Goal: Complete application form: Complete application form

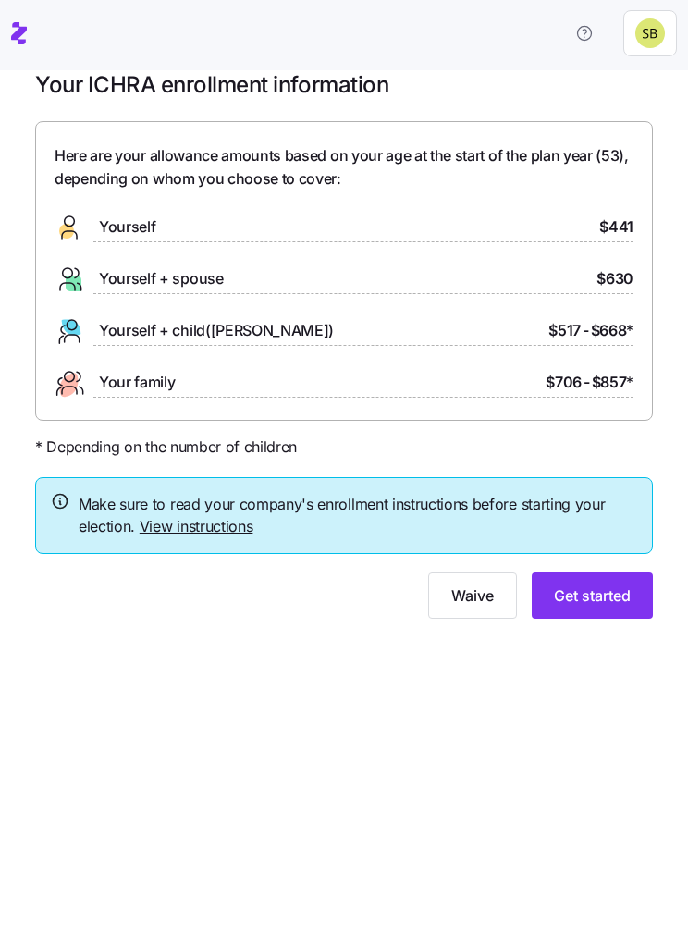
click at [218, 521] on link "View instructions" at bounding box center [197, 526] width 114 height 18
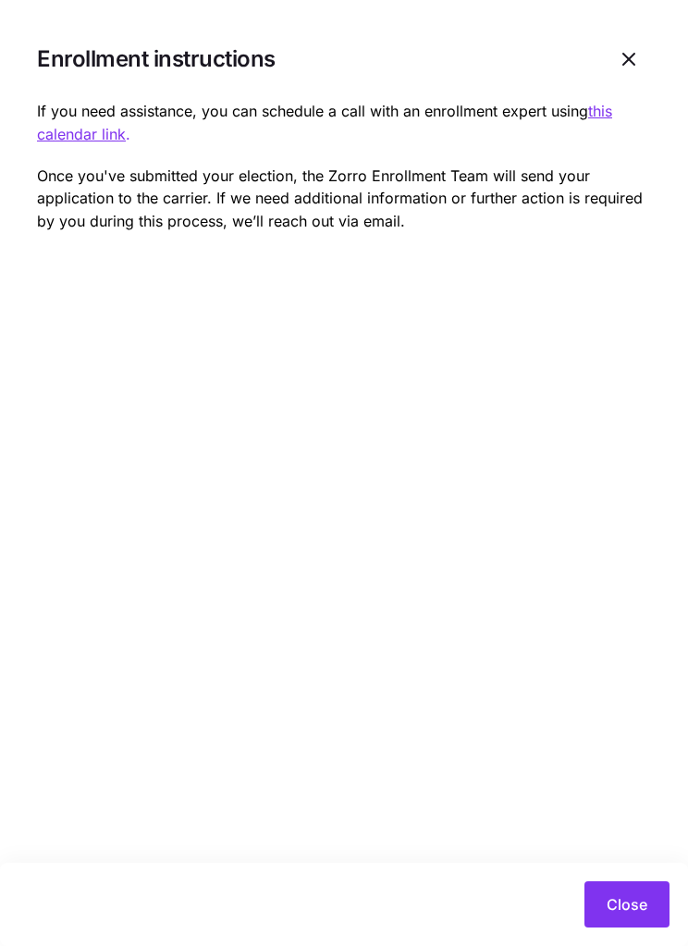
click at [93, 140] on u "this calendar link" at bounding box center [324, 123] width 575 height 42
click at [646, 900] on span "Close" at bounding box center [626, 904] width 41 height 22
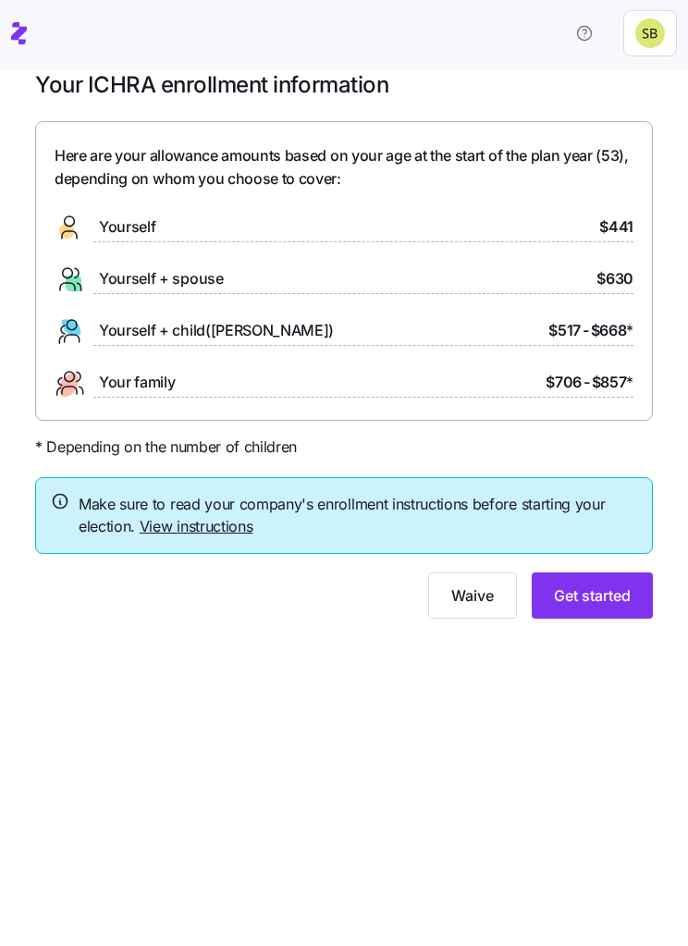
click at [455, 171] on span "Here are your allowance amounts based on your age at the start of the plan year…" at bounding box center [344, 167] width 579 height 46
click at [404, 171] on span "Here are your allowance amounts based on your age at the start of the plan year…" at bounding box center [344, 167] width 579 height 46
click at [609, 598] on span "Get started" at bounding box center [592, 595] width 77 height 22
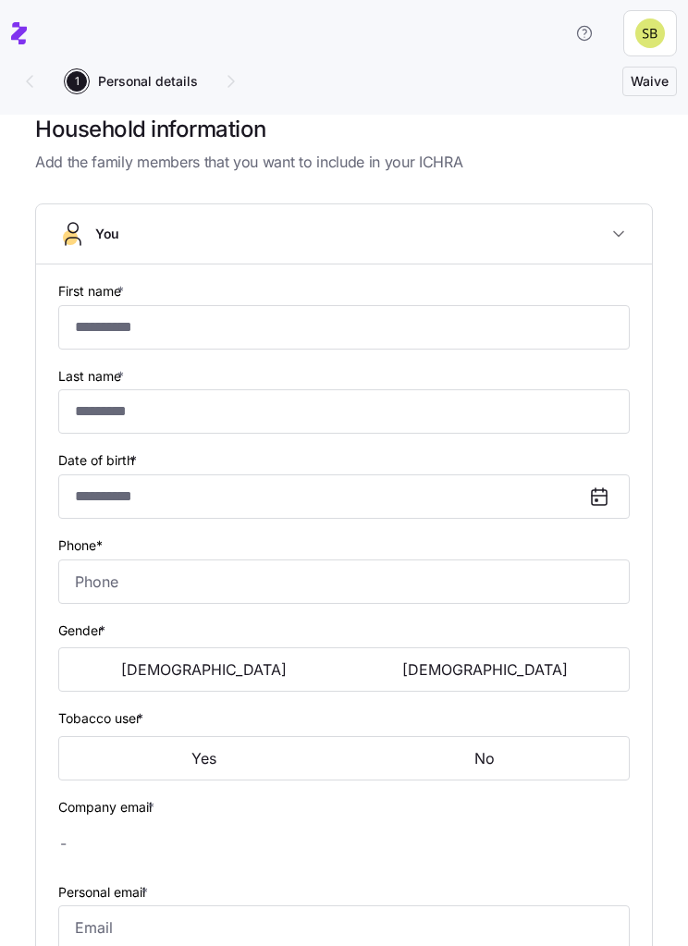
type input "*********"
type input "*******"
type input "**********"
type input "(281) 413-6916"
type input "[PERSON_NAME][EMAIL_ADDRESS][PERSON_NAME][DOMAIN_NAME]"
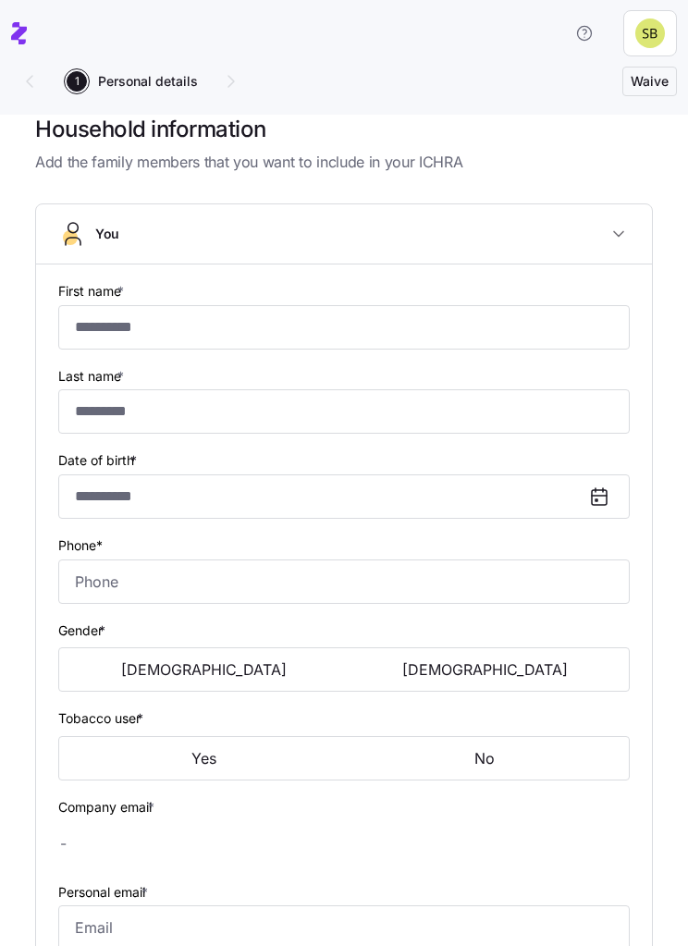
type input "stephanieburrell7@gmail.com"
type input "**********"
checkbox input "true"
type input "US citizen"
type input "Single"
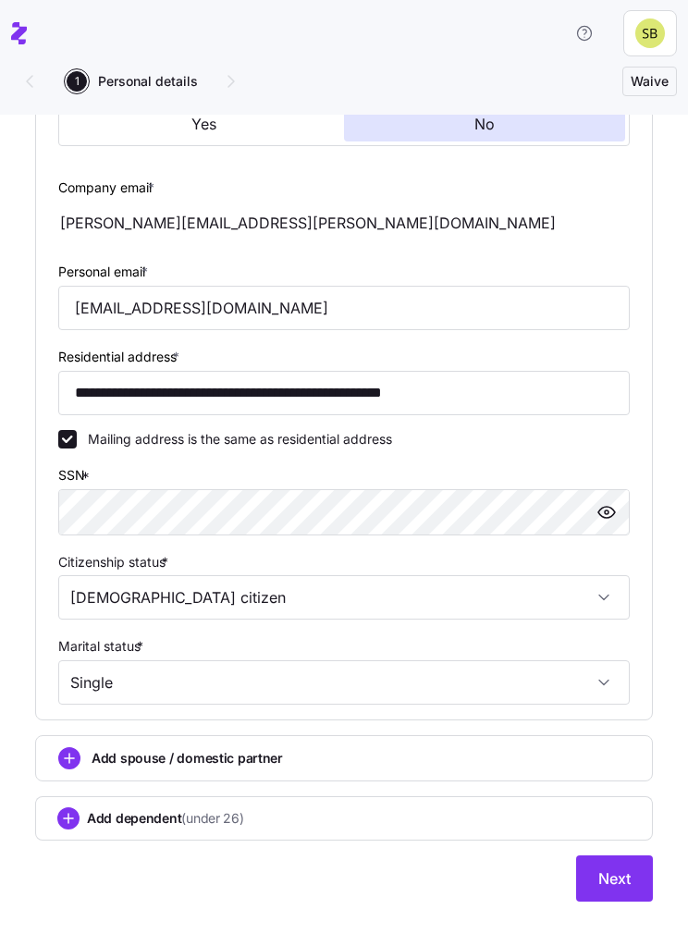
scroll to position [726, 0]
click at [628, 884] on span "Next" at bounding box center [614, 878] width 32 height 22
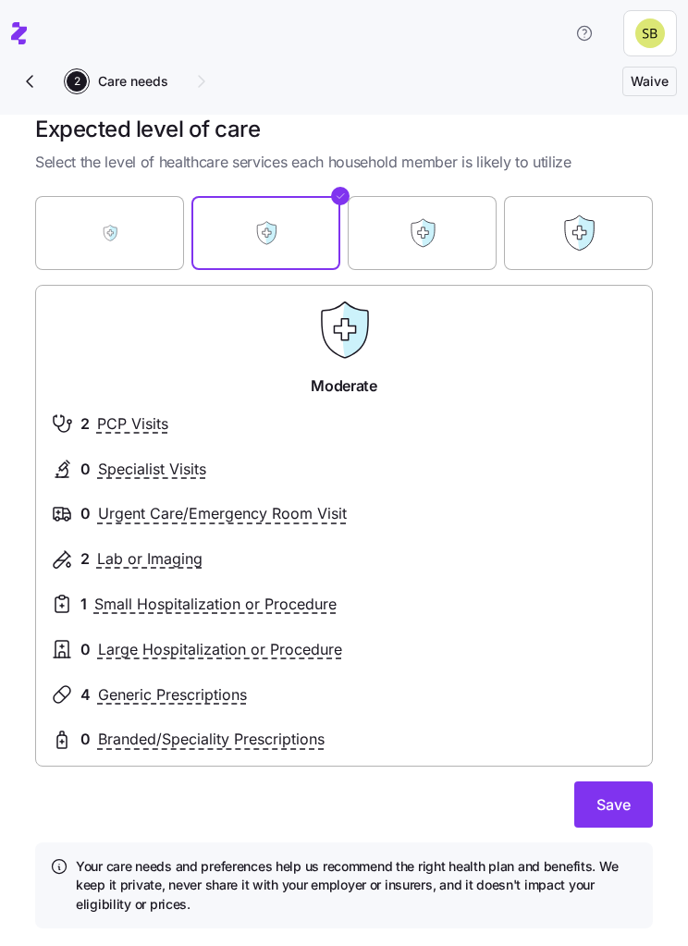
click at [67, 235] on label "Essential" at bounding box center [109, 233] width 149 height 111
click at [0, 0] on input "Essential" at bounding box center [0, 0] width 0 height 0
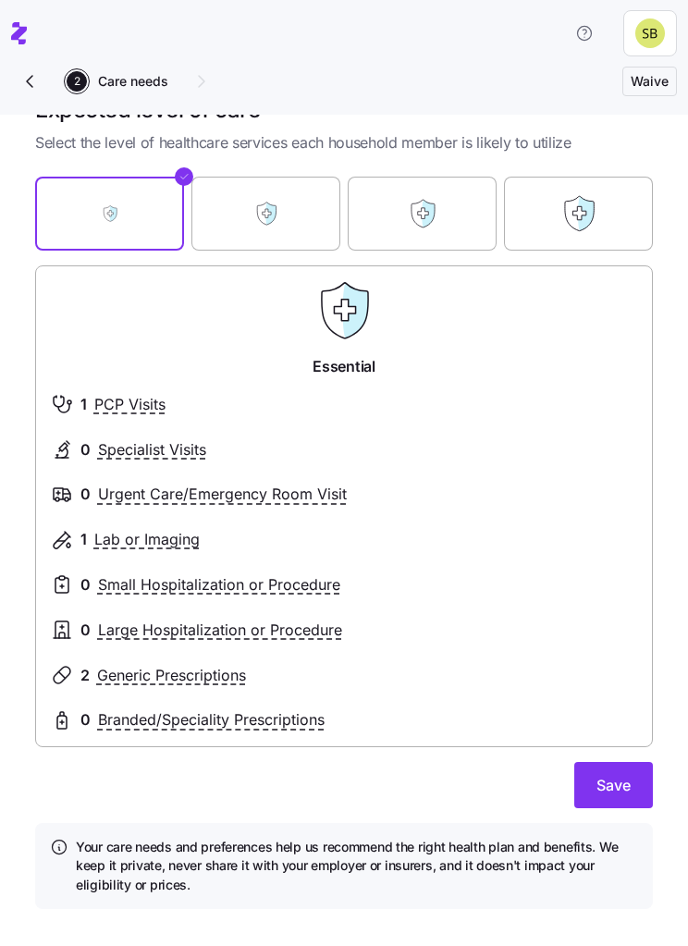
scroll to position [18, 0]
click at [301, 220] on label "Moderate" at bounding box center [265, 214] width 149 height 111
click at [0, 0] on input "Moderate" at bounding box center [0, 0] width 0 height 0
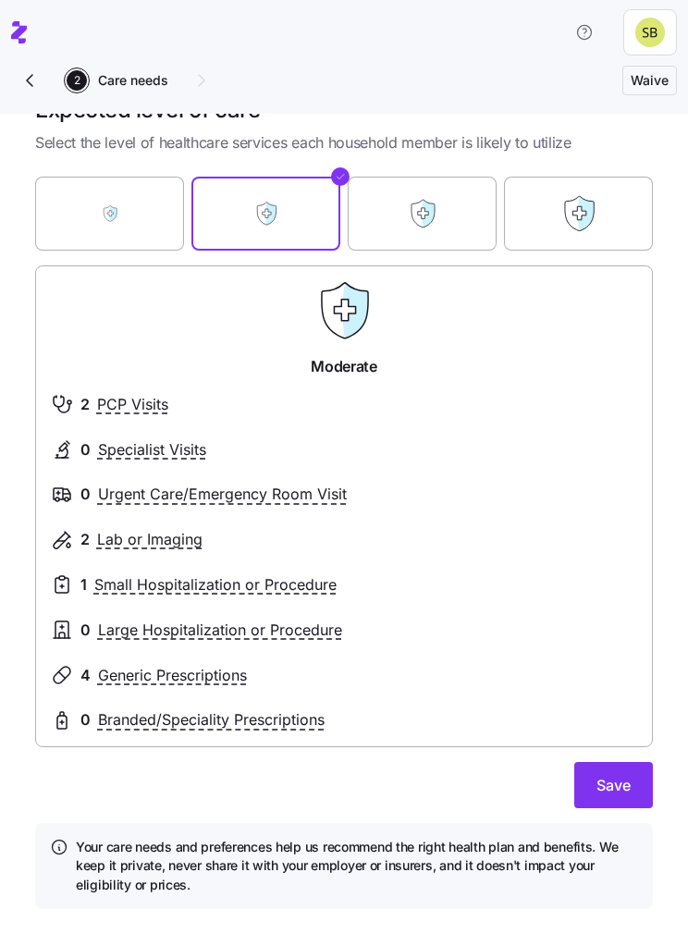
click at [202, 677] on span "Generic Prescriptions" at bounding box center [172, 676] width 149 height 23
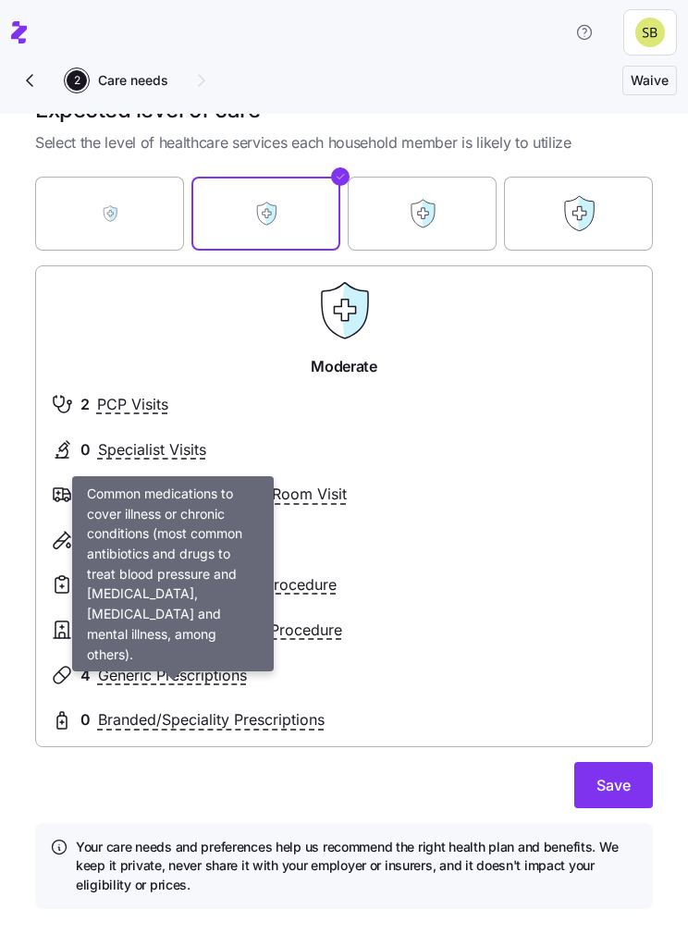
click at [431, 507] on div at bounding box center [344, 518] width 586 height 22
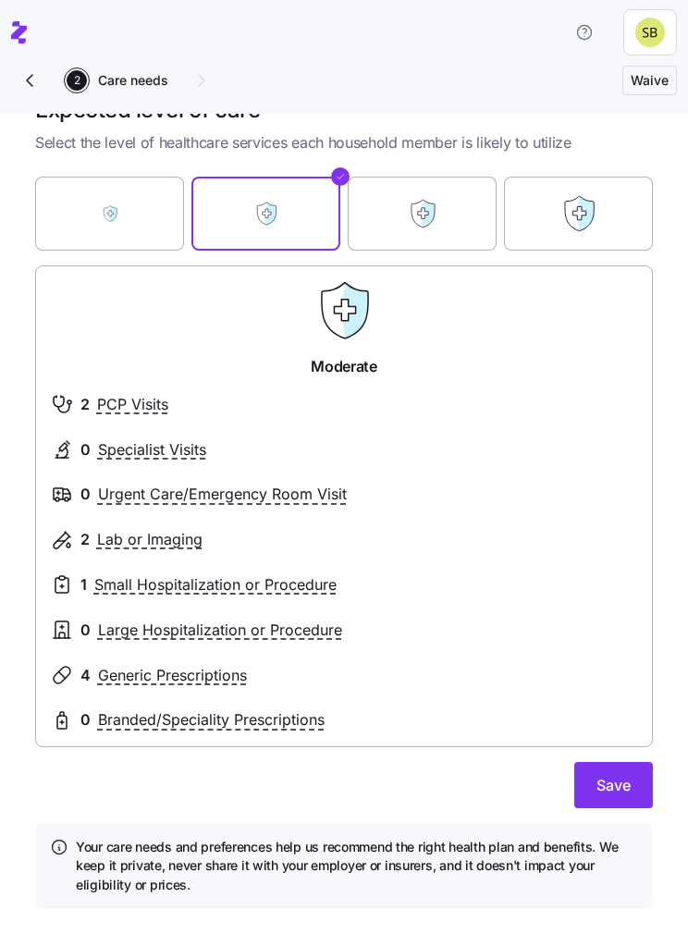
click at [602, 778] on span "Save" at bounding box center [613, 786] width 34 height 22
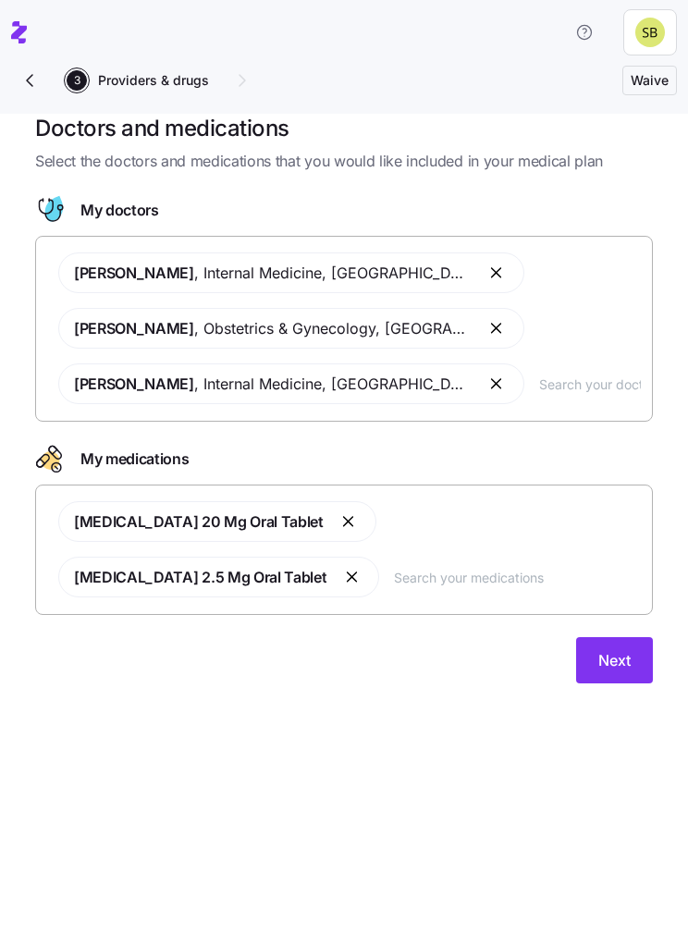
click at [626, 653] on button "Next" at bounding box center [614, 661] width 77 height 46
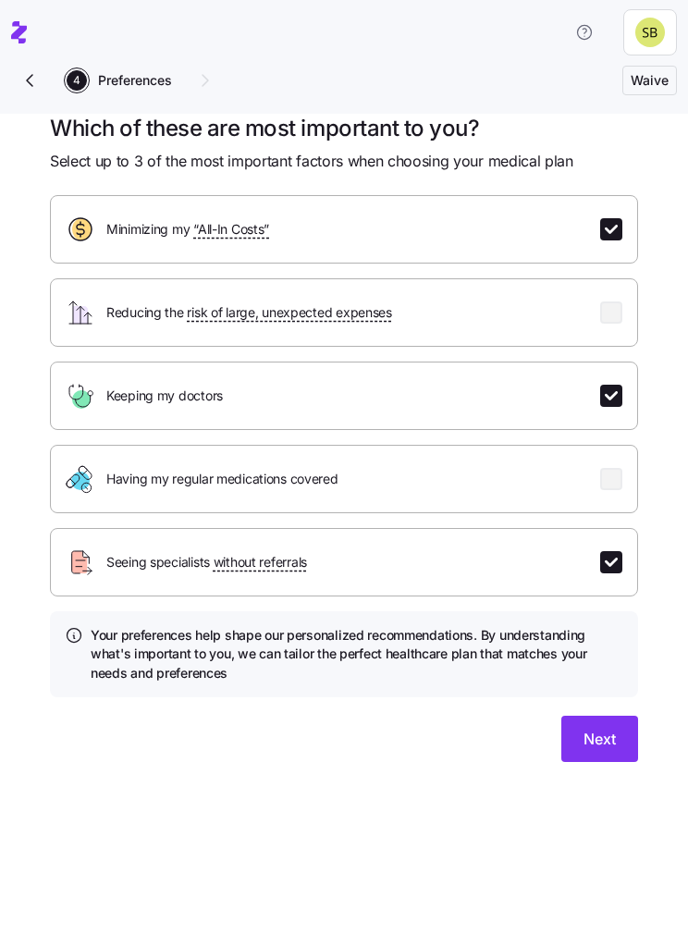
click at [615, 564] on input "checkbox" at bounding box center [611, 563] width 22 height 22
click at [617, 564] on input "checkbox" at bounding box center [611, 563] width 22 height 22
checkbox input "true"
click at [602, 738] on span "Next" at bounding box center [599, 739] width 32 height 22
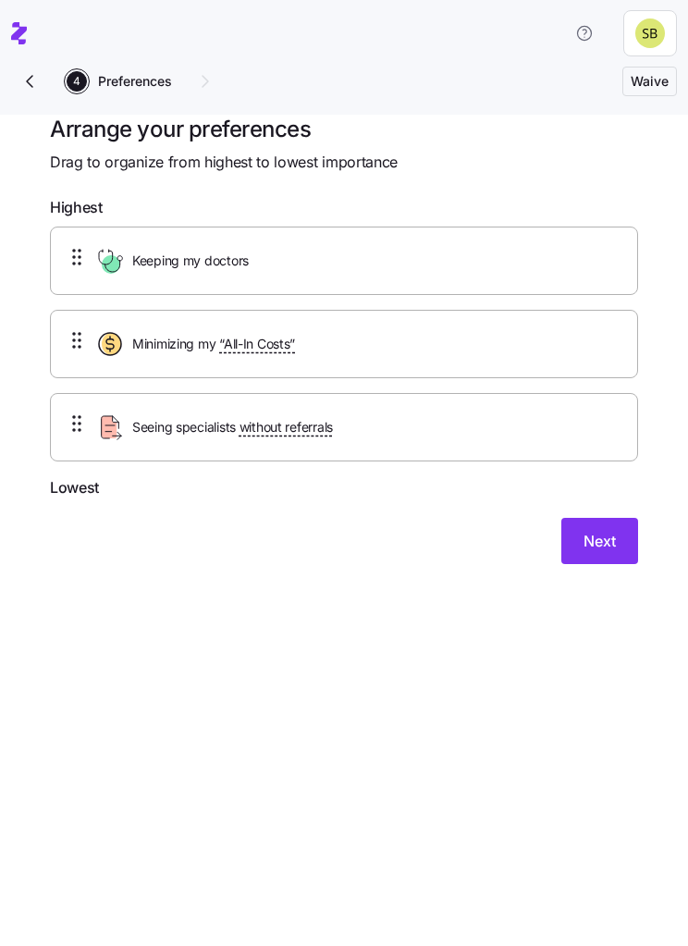
click at [80, 337] on icon at bounding box center [77, 340] width 22 height 22
click at [75, 353] on div at bounding box center [77, 343] width 22 height 29
click at [599, 548] on span "Next" at bounding box center [599, 541] width 32 height 22
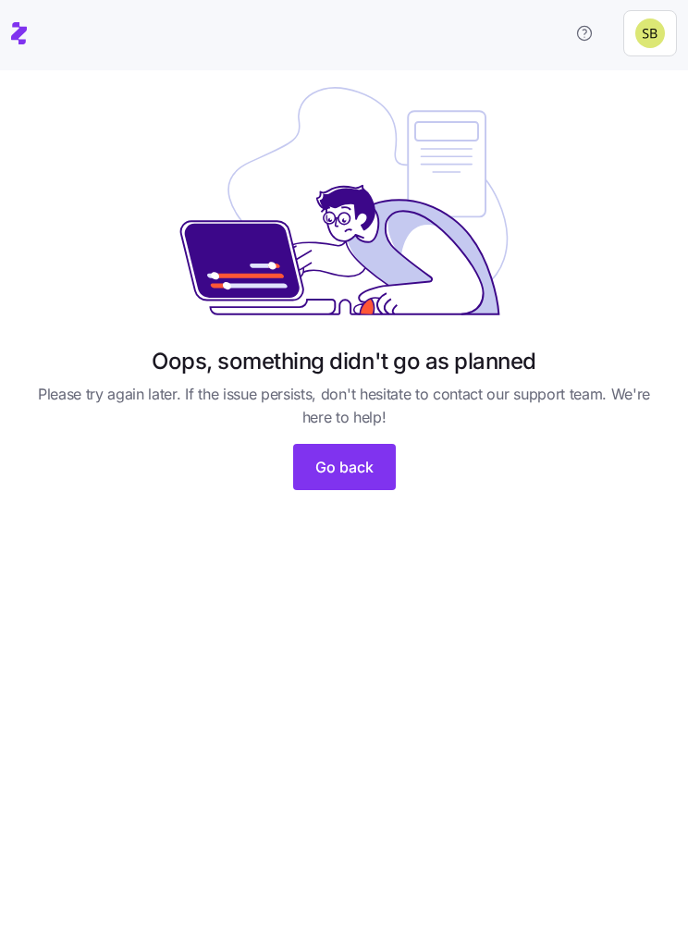
click at [346, 467] on span "Go back" at bounding box center [344, 467] width 58 height 22
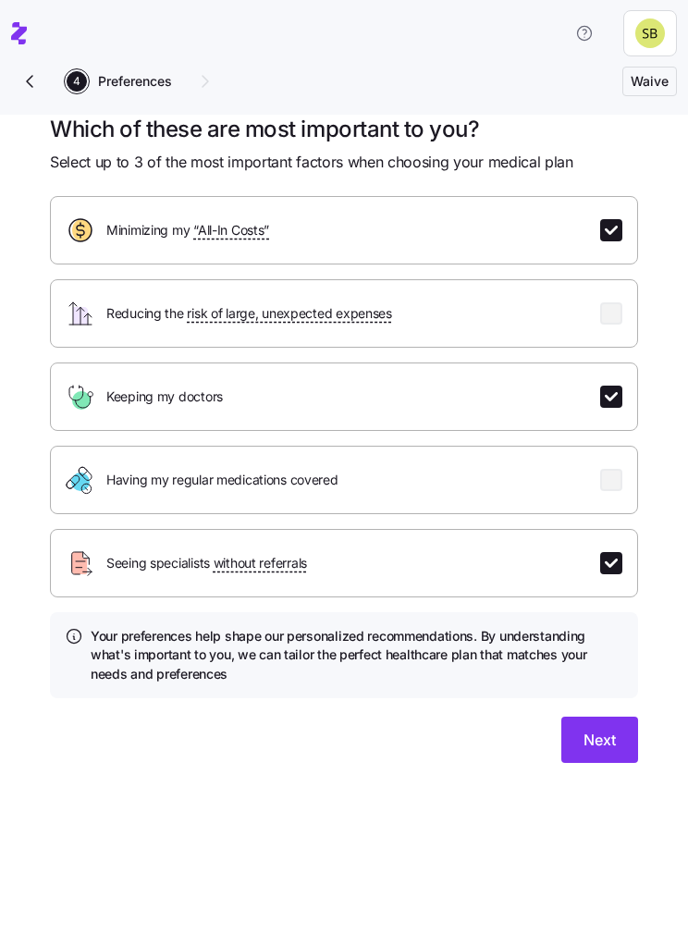
click at [582, 740] on button "Next" at bounding box center [599, 739] width 77 height 46
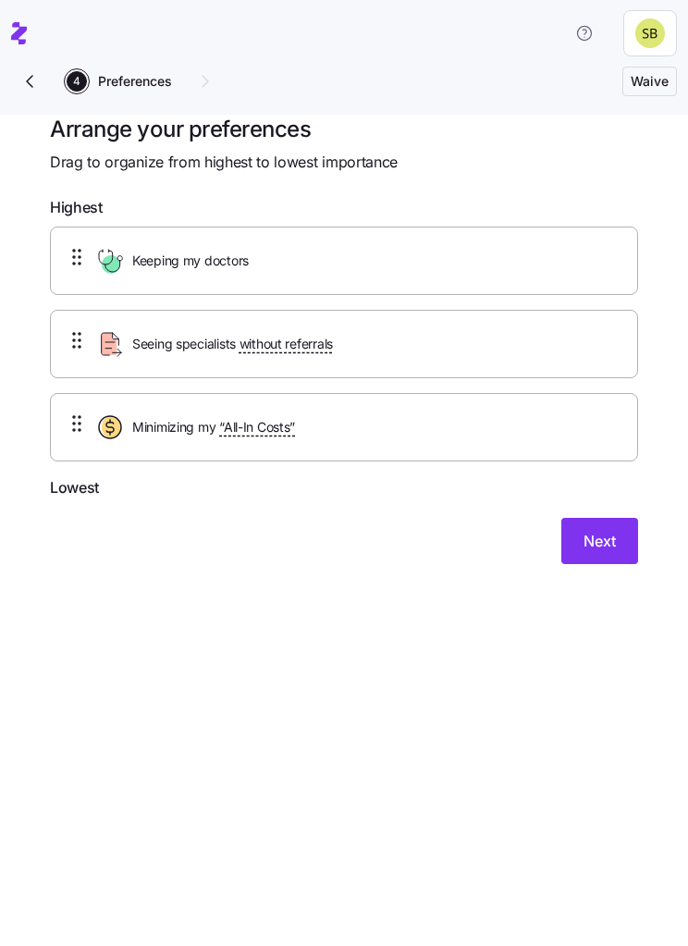
click at [614, 541] on span "Next" at bounding box center [599, 541] width 32 height 22
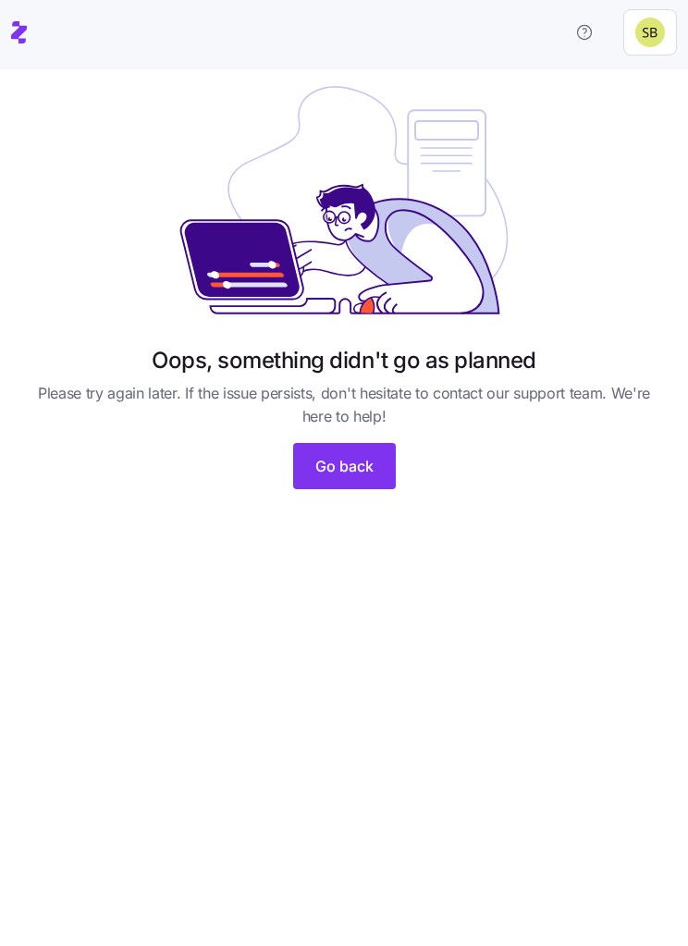
click at [344, 486] on button "Go back" at bounding box center [344, 467] width 103 height 46
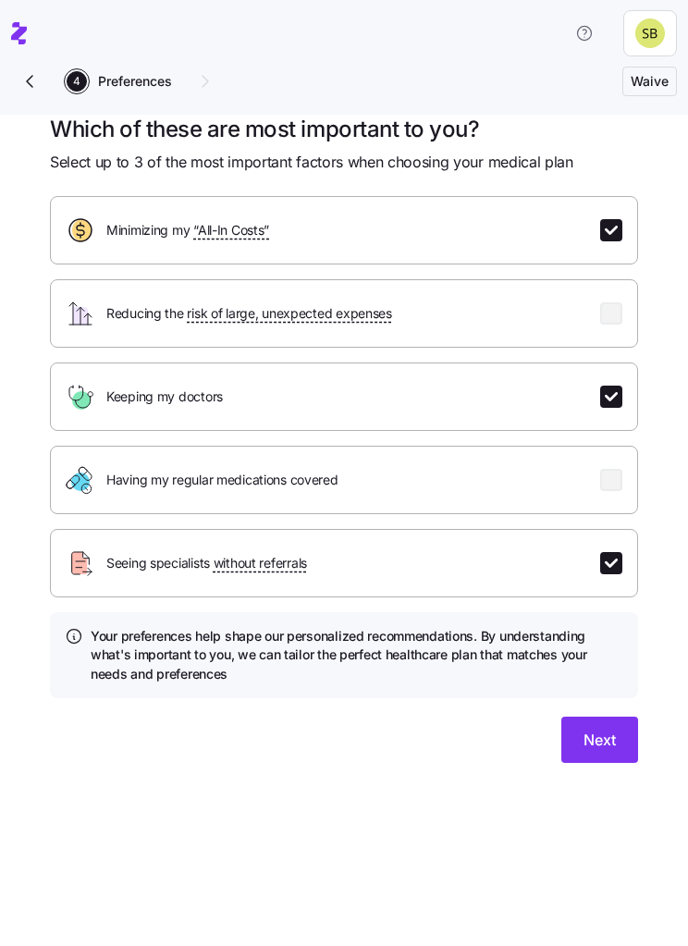
click at [600, 729] on span "Next" at bounding box center [599, 739] width 32 height 22
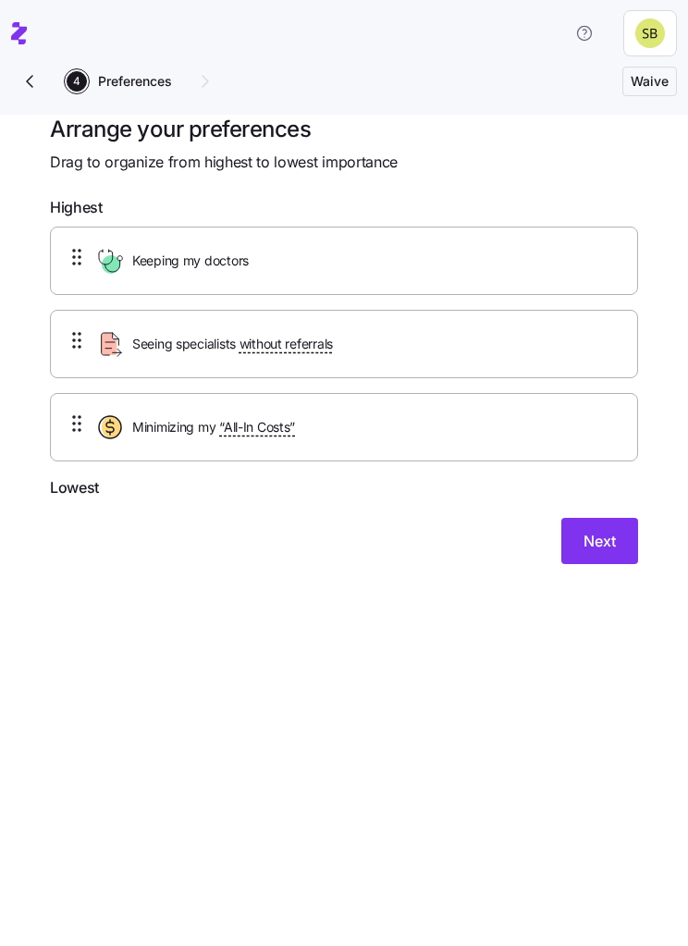
click at [604, 533] on span "Next" at bounding box center [599, 541] width 32 height 22
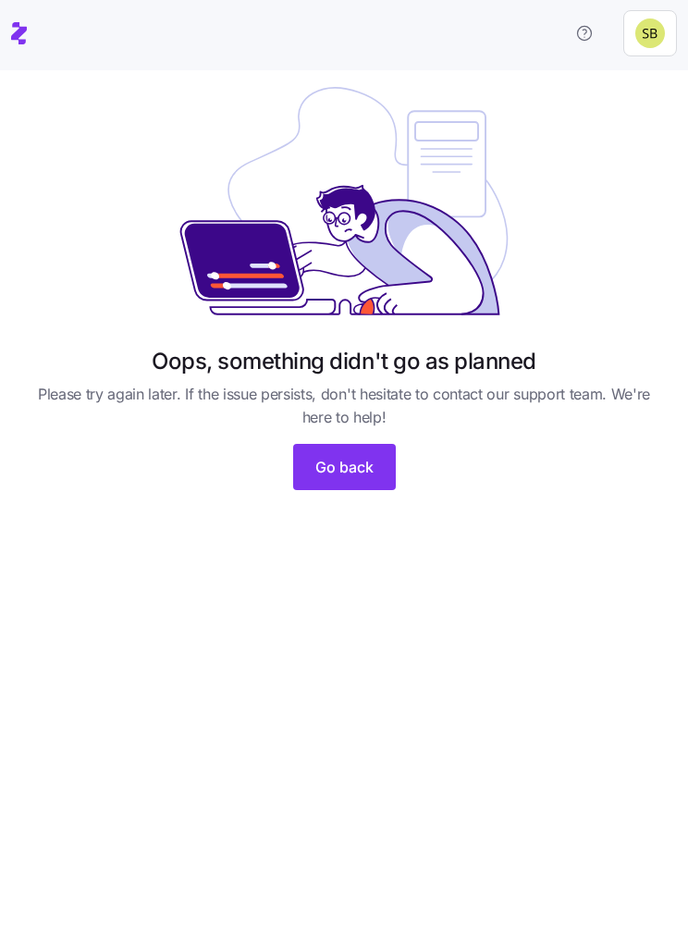
click at [376, 476] on button "Go back" at bounding box center [344, 467] width 103 height 46
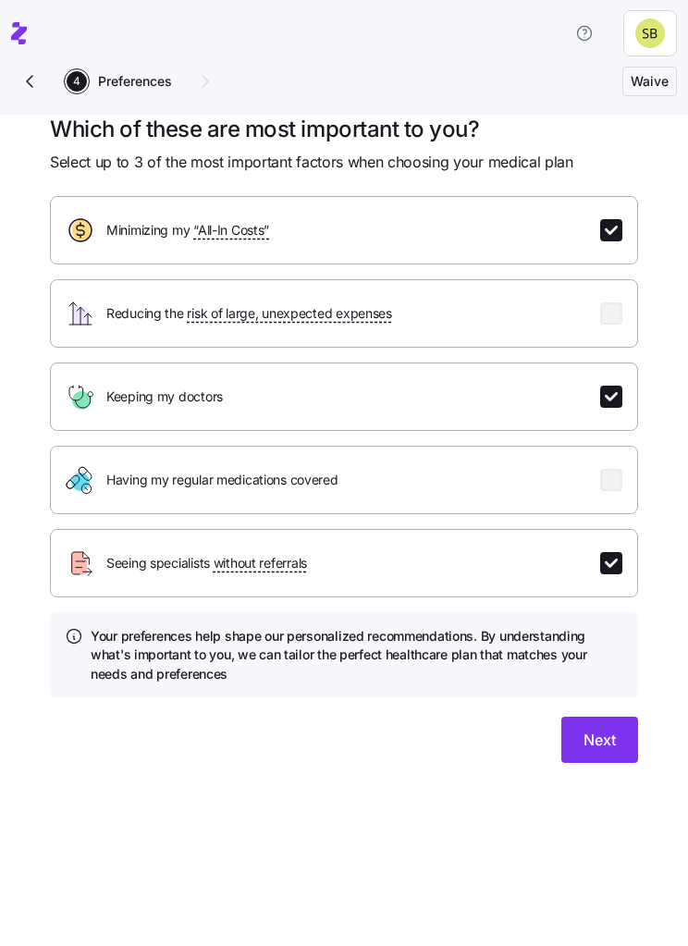
click at [619, 728] on button "Next" at bounding box center [599, 739] width 77 height 46
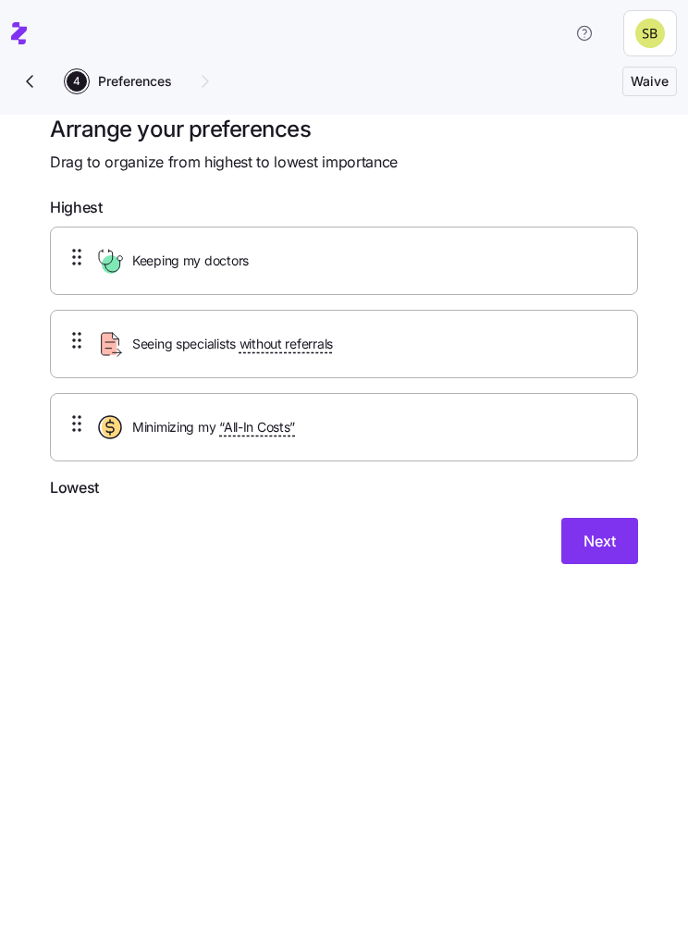
click at [606, 538] on span "Next" at bounding box center [599, 541] width 32 height 22
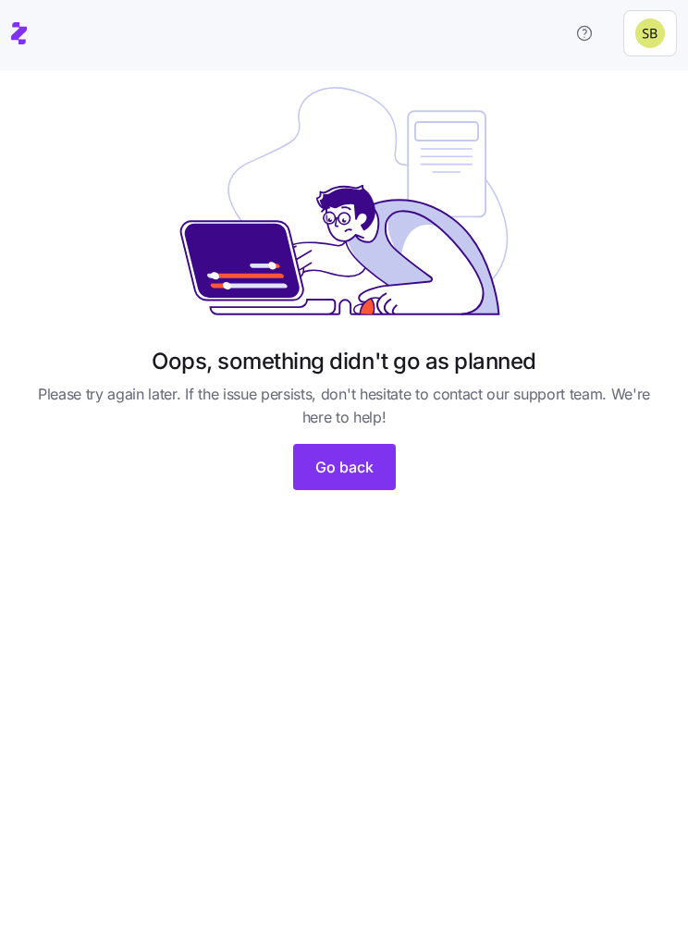
click at [366, 479] on button "Go back" at bounding box center [344, 467] width 103 height 46
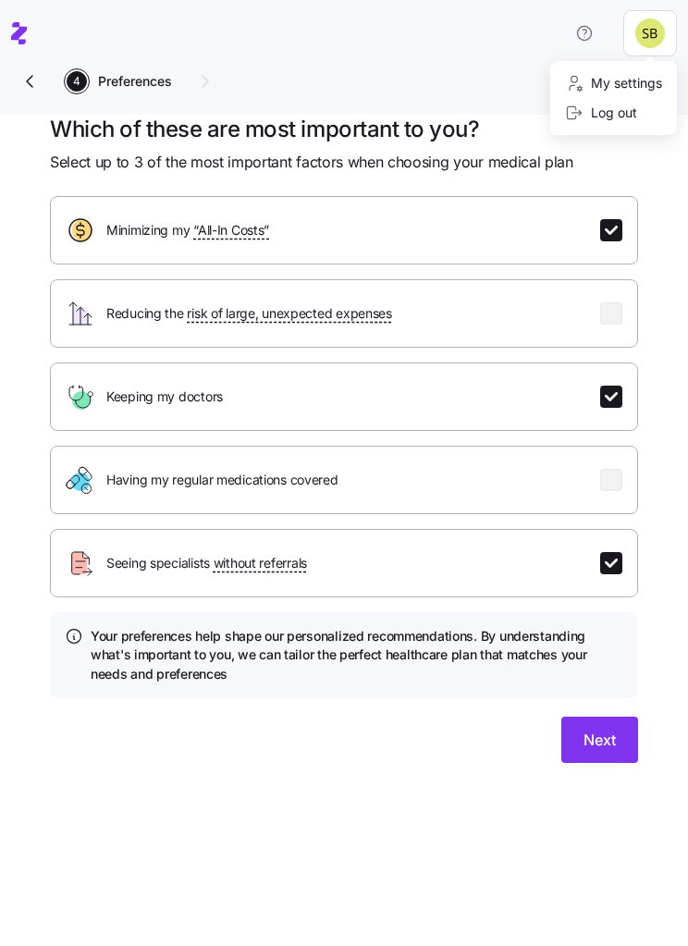
click at [628, 82] on div "My settings" at bounding box center [613, 83] width 97 height 20
click at [679, 23] on header at bounding box center [344, 52] width 688 height 104
